Goal: Task Accomplishment & Management: Complete application form

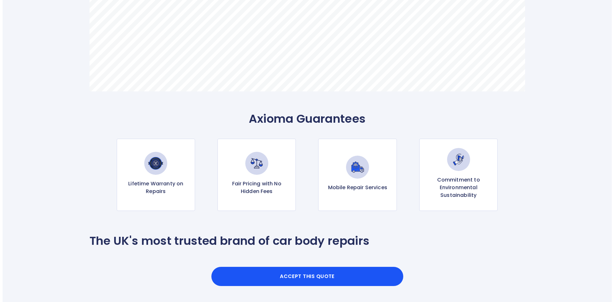
scroll to position [576, 0]
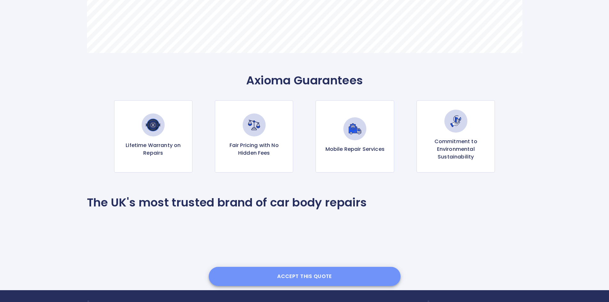
click at [300, 276] on button "Accept this Quote" at bounding box center [305, 276] width 192 height 19
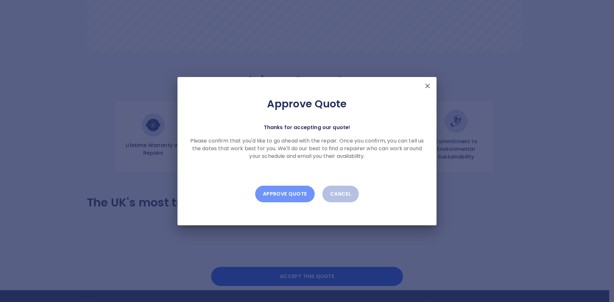
click at [273, 195] on button "Approve Quote" at bounding box center [285, 194] width 60 height 17
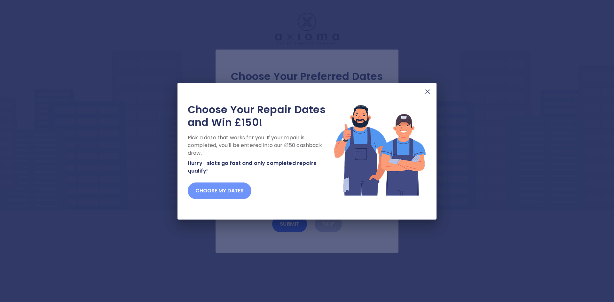
click at [221, 189] on button "Choose my dates" at bounding box center [220, 191] width 64 height 17
click at [209, 191] on button "Choose my dates" at bounding box center [220, 191] width 64 height 17
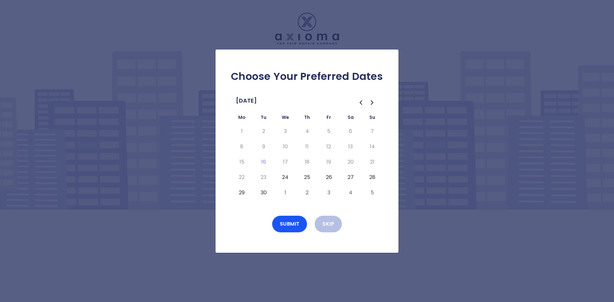
click at [284, 178] on button "24" at bounding box center [286, 177] width 12 height 10
click at [291, 223] on button "Submit" at bounding box center [289, 224] width 35 height 17
